Goal: Task Accomplishment & Management: Use online tool/utility

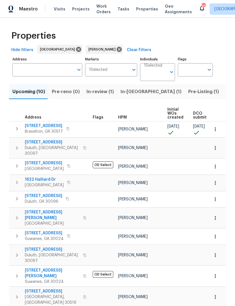
click at [131, 95] on span "In-[GEOGRAPHIC_DATA] (1)" at bounding box center [151, 92] width 61 height 8
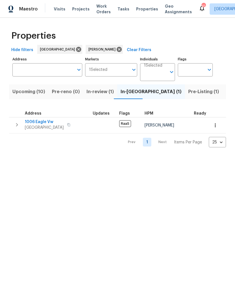
click at [40, 91] on span "Upcoming (10)" at bounding box center [28, 92] width 33 height 8
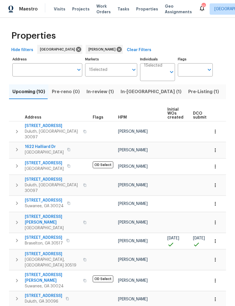
scroll to position [2, 0]
click at [47, 240] on span "Braselton, GA 30517" at bounding box center [44, 243] width 38 height 6
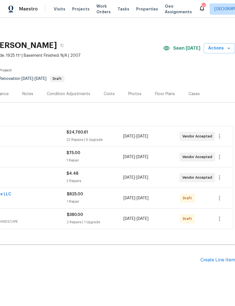
scroll to position [0, 84]
click at [222, 157] on icon "button" at bounding box center [219, 157] width 7 height 7
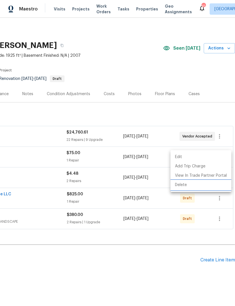
click at [198, 185] on li "Delete" at bounding box center [201, 184] width 61 height 9
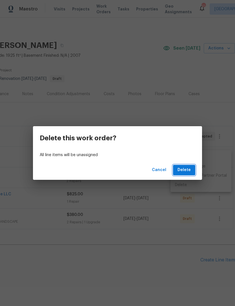
click at [192, 174] on button "Delete" at bounding box center [184, 170] width 22 height 10
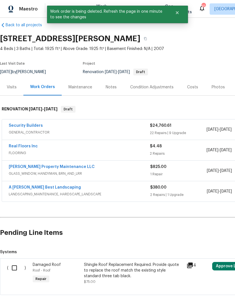
scroll to position [7, 0]
click at [16, 270] on input "checkbox" at bounding box center [16, 268] width 16 height 12
checkbox input "true"
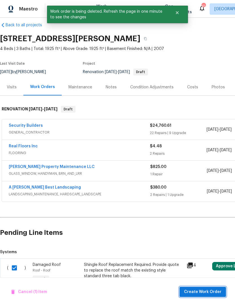
click at [216, 292] on span "Create Work Order" at bounding box center [203, 291] width 38 height 7
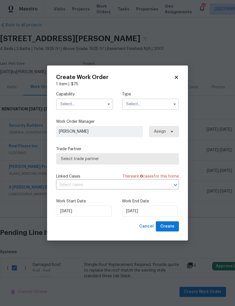
click at [110, 99] on input "text" at bounding box center [84, 103] width 57 height 11
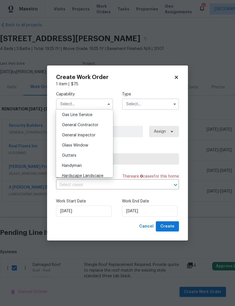
scroll to position [260, 0]
click at [99, 127] on div "General Contractor" at bounding box center [85, 125] width 54 height 10
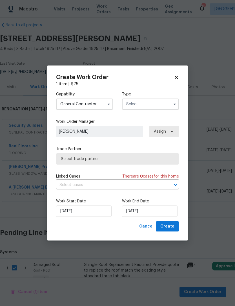
click at [108, 104] on icon "button" at bounding box center [109, 104] width 5 height 5
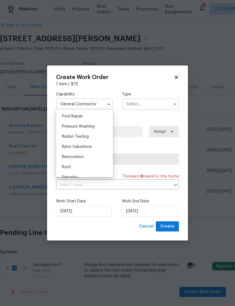
scroll to position [527, 0]
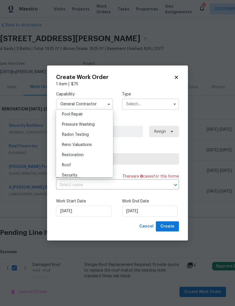
click at [76, 165] on div "Roof" at bounding box center [85, 165] width 54 height 10
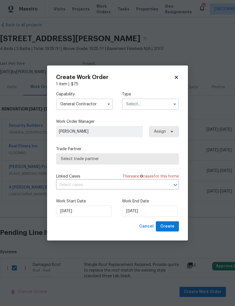
type input "Roof"
click at [173, 106] on button "button" at bounding box center [175, 104] width 7 height 7
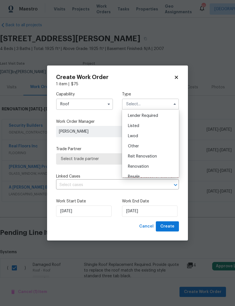
scroll to position [43, 0]
click at [154, 164] on div "Renovation" at bounding box center [151, 164] width 54 height 10
type input "Renovation"
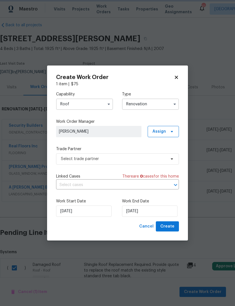
scroll to position [0, 0]
click at [167, 211] on input "9/24/2025" at bounding box center [150, 210] width 56 height 11
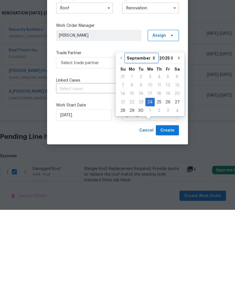
click at [152, 150] on select "September October November December" at bounding box center [142, 154] width 32 height 8
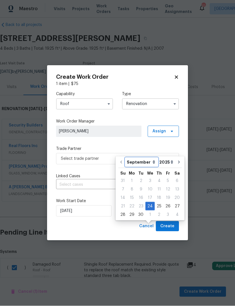
select select "9"
type input "10/24/2025"
select select "9"
click at [148, 158] on select "September October November December" at bounding box center [141, 162] width 32 height 8
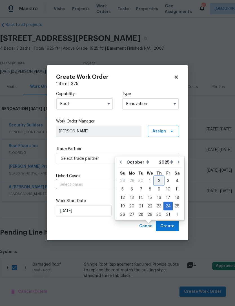
click at [158, 177] on div "2" at bounding box center [159, 181] width 9 height 8
type input "10/2/2025"
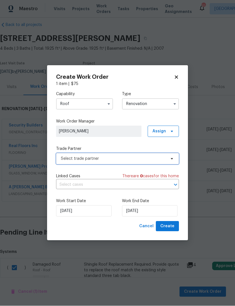
click at [174, 158] on icon at bounding box center [172, 159] width 5 height 5
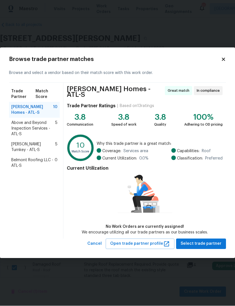
click at [225, 61] on icon at bounding box center [223, 59] width 5 height 5
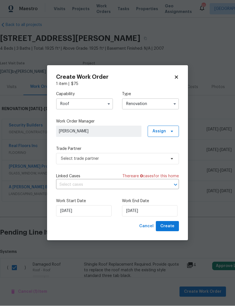
click at [110, 104] on icon "button" at bounding box center [109, 104] width 5 height 5
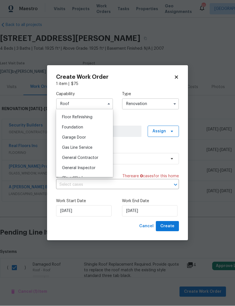
scroll to position [230, 0]
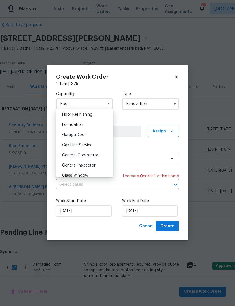
click at [97, 155] on span "General Contractor" at bounding box center [80, 156] width 36 height 4
type input "General Contractor"
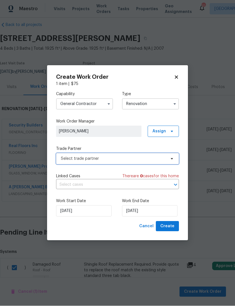
click at [174, 159] on icon at bounding box center [172, 159] width 5 height 5
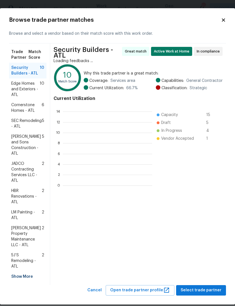
scroll to position [1, 1]
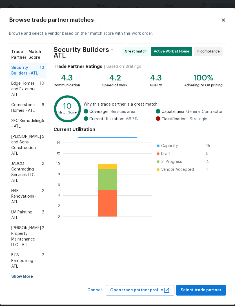
click at [15, 95] on span "Edge Homes and Exteriors - ATL" at bounding box center [25, 89] width 29 height 17
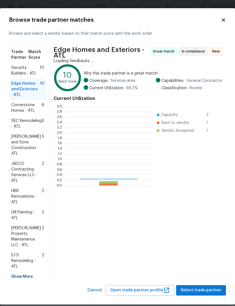
scroll to position [79, 87]
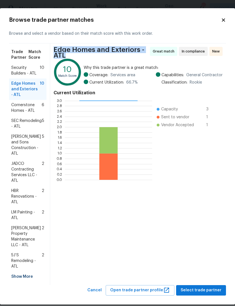
copy span "Edge Homes and Exteriors - ATL"
click at [211, 287] on span "Select trade partner" at bounding box center [201, 290] width 41 height 7
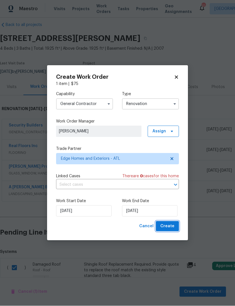
click at [173, 225] on span "Create" at bounding box center [168, 226] width 14 height 7
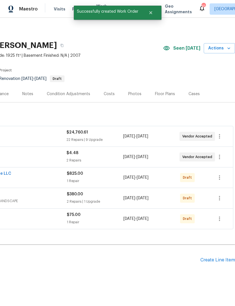
scroll to position [0, 84]
click at [224, 212] on button "button" at bounding box center [220, 219] width 14 height 14
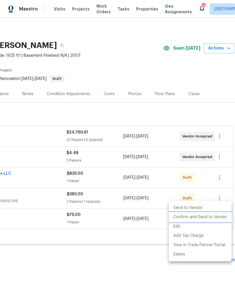
click at [205, 218] on li "Confirm and Send to Vendor" at bounding box center [200, 217] width 63 height 9
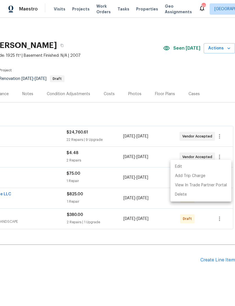
click at [119, 222] on div at bounding box center [117, 153] width 235 height 306
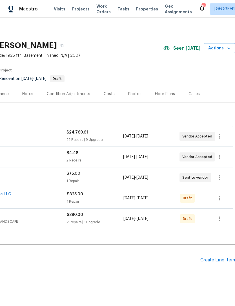
click at [126, 216] on div "Edit Add Trip Charge View In Trade Partner Portal Delete" at bounding box center [117, 153] width 235 height 306
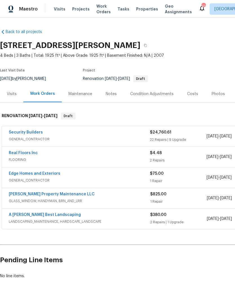
scroll to position [0, 0]
click at [46, 172] on link "Edge Homes and Exteriors" at bounding box center [35, 174] width 52 height 4
